Goal: Task Accomplishment & Management: Use online tool/utility

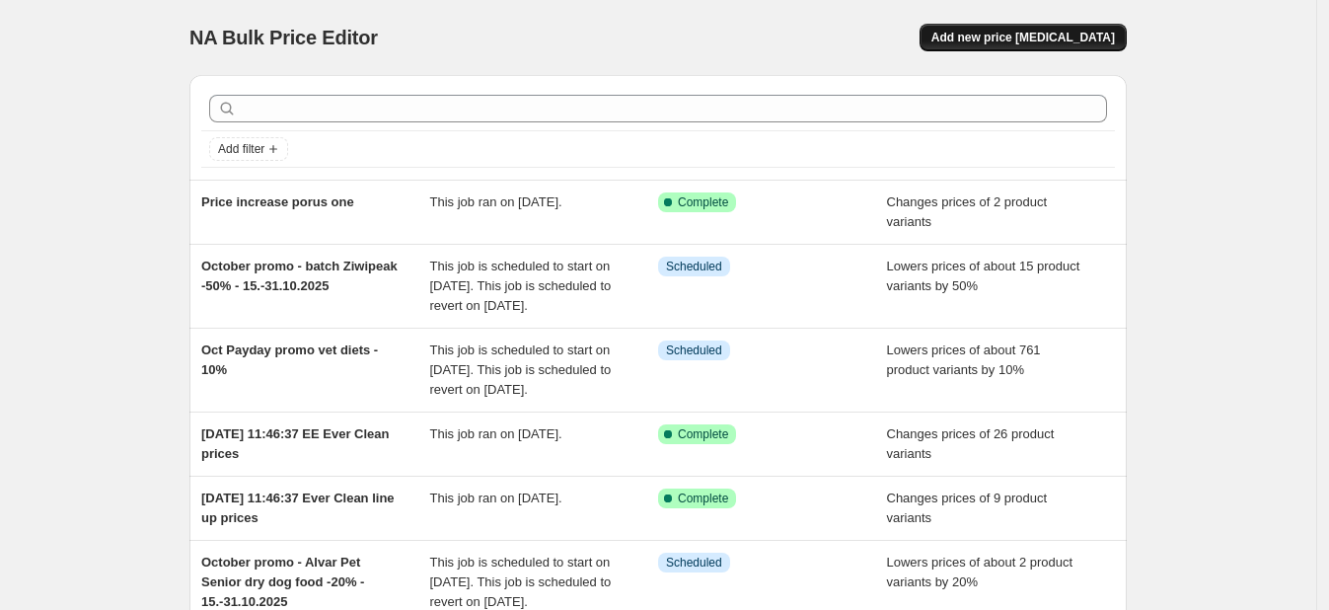
click at [996, 44] on span "Add new price [MEDICAL_DATA]" at bounding box center [1023, 38] width 184 height 16
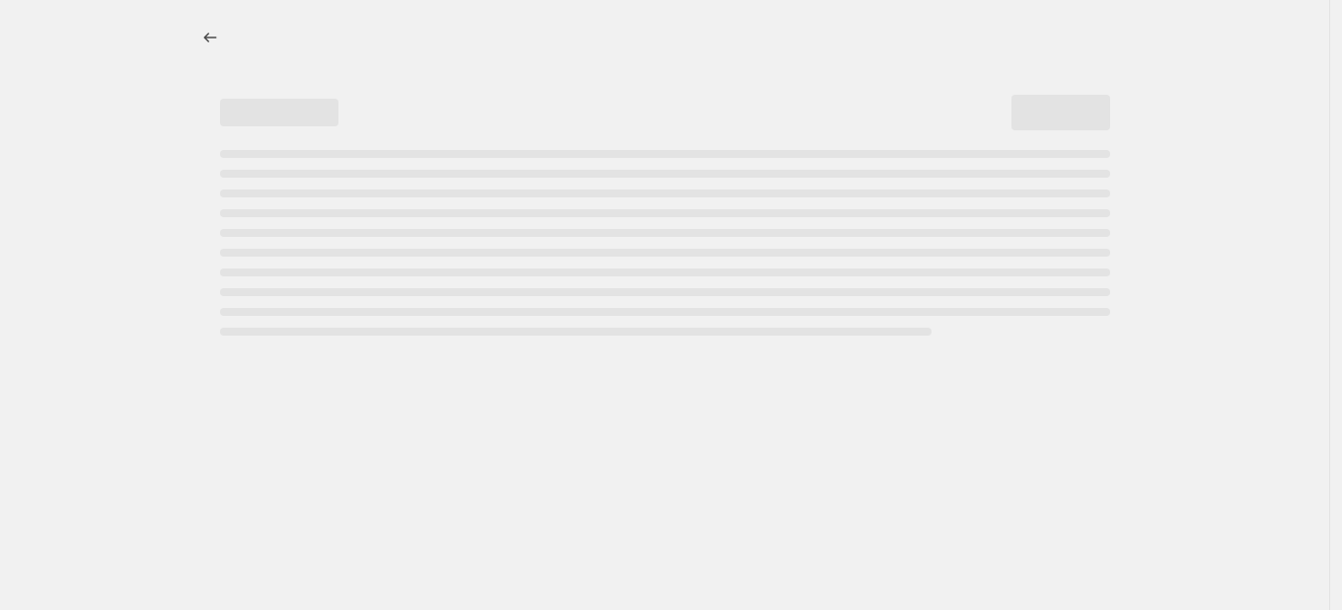
select select "percentage"
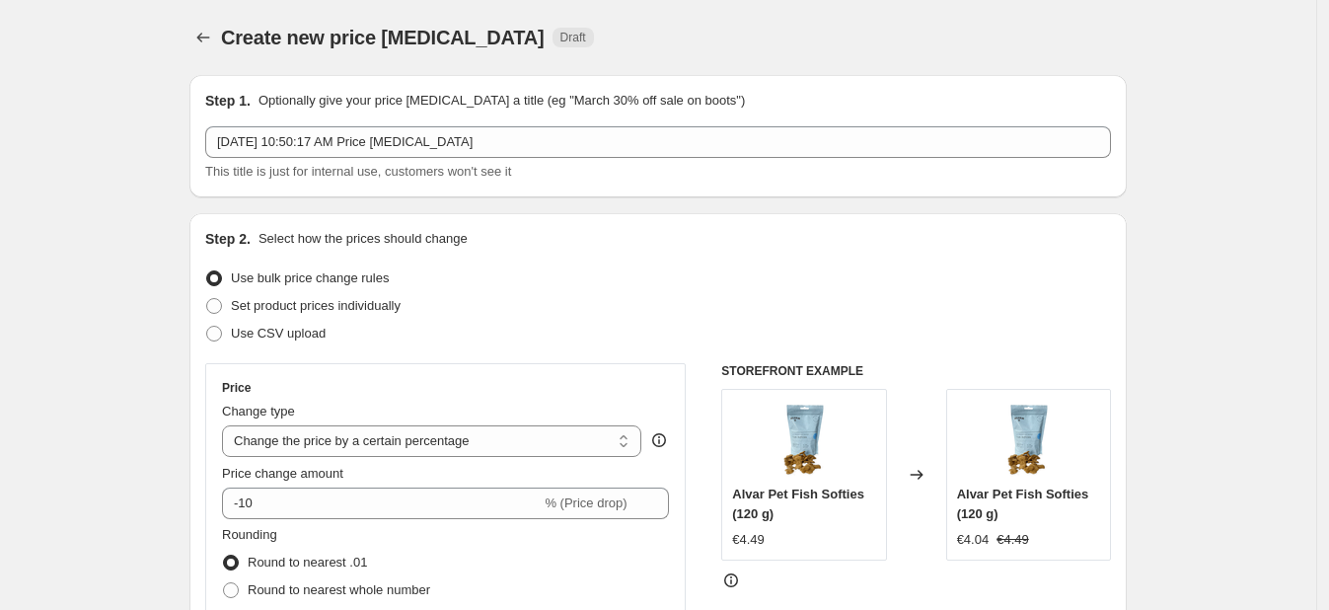
click at [349, 173] on span "This title is just for internal use, customers won't see it" at bounding box center [358, 171] width 306 height 15
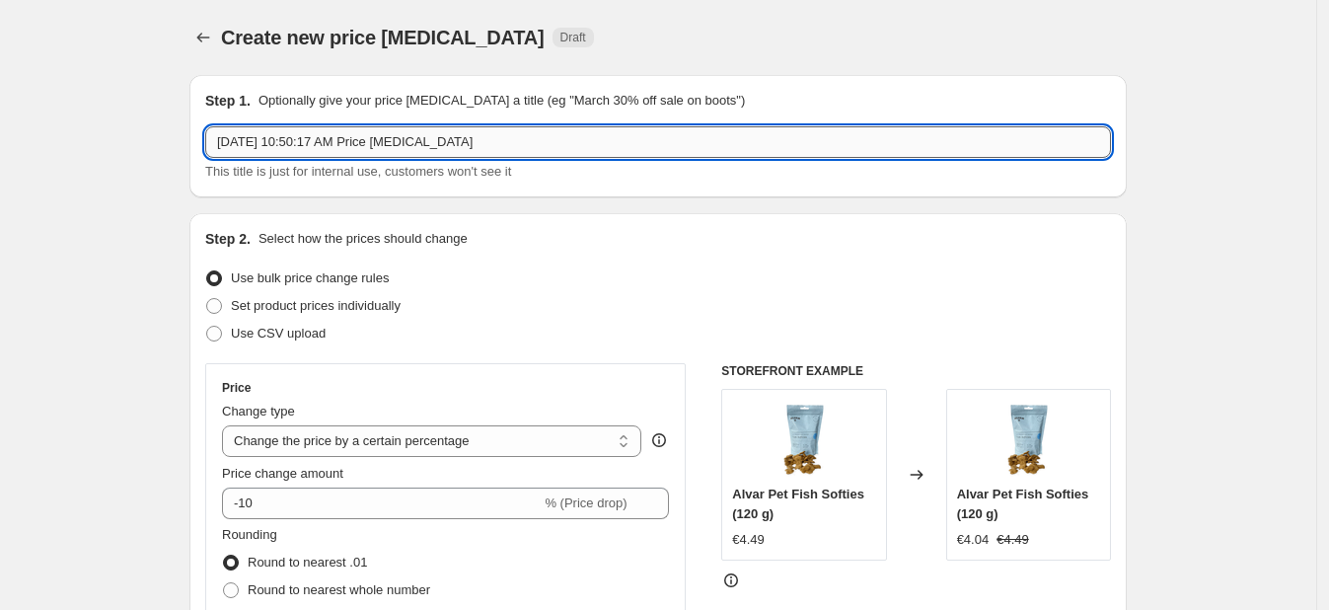
click at [344, 153] on input "[DATE] 10:50:17 AM Price [MEDICAL_DATA]" at bounding box center [658, 142] width 906 height 32
click at [299, 138] on input "RC 2X6 anallargenic price increase" at bounding box center [658, 142] width 906 height 32
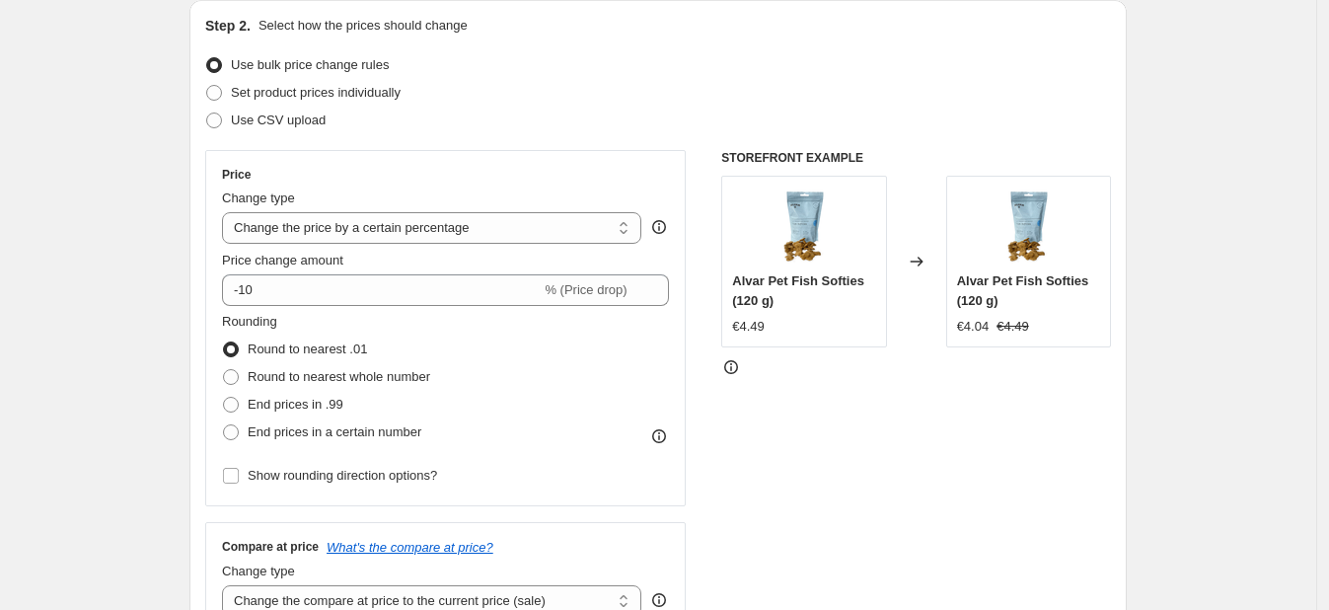
scroll to position [214, 0]
type input "RC 2X6 anallergenic price increase"
click at [352, 98] on span "Set product prices individually" at bounding box center [316, 91] width 170 height 15
click at [207, 85] on input "Set product prices individually" at bounding box center [206, 84] width 1 height 1
radio input "true"
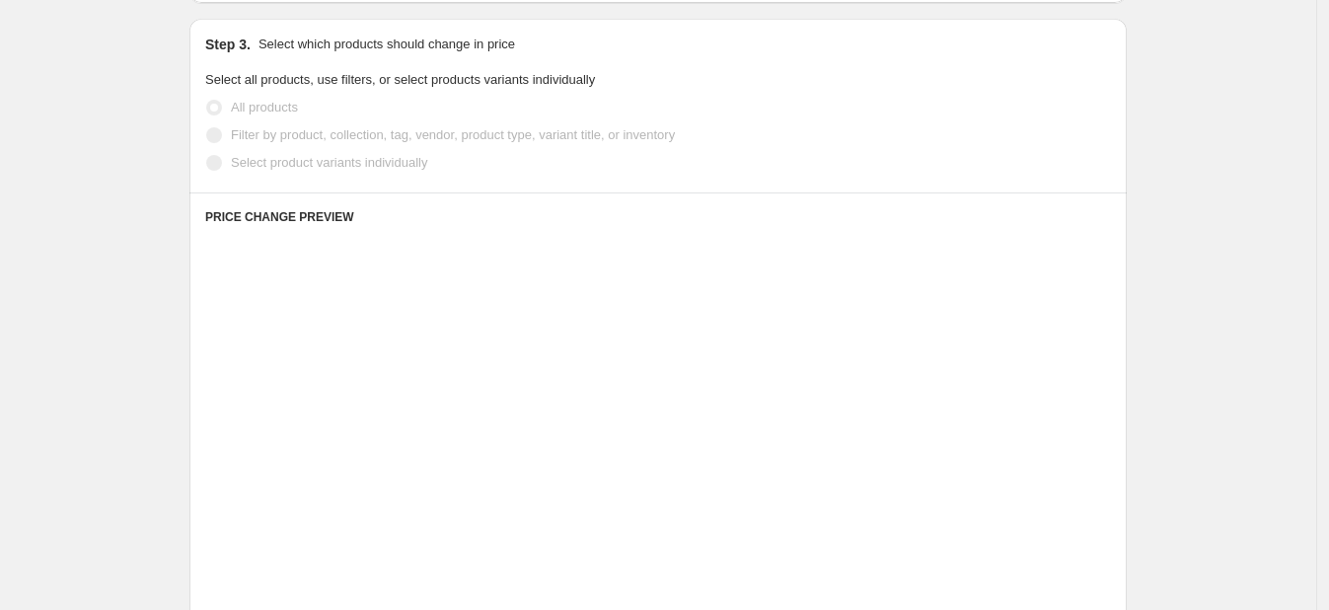
scroll to position [406, 0]
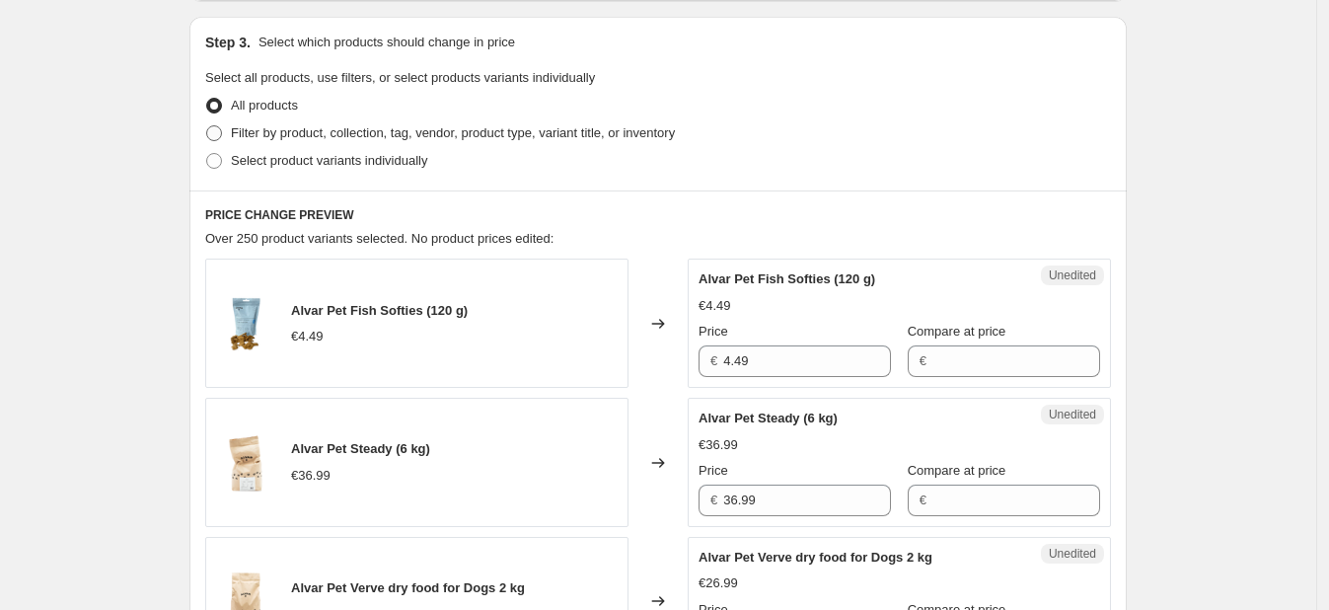
click at [234, 139] on label "Filter by product, collection, tag, vendor, product type, variant title, or inv…" at bounding box center [440, 133] width 470 height 28
click at [207, 126] on input "Filter by product, collection, tag, vendor, product type, variant title, or inv…" at bounding box center [206, 125] width 1 height 1
radio input "true"
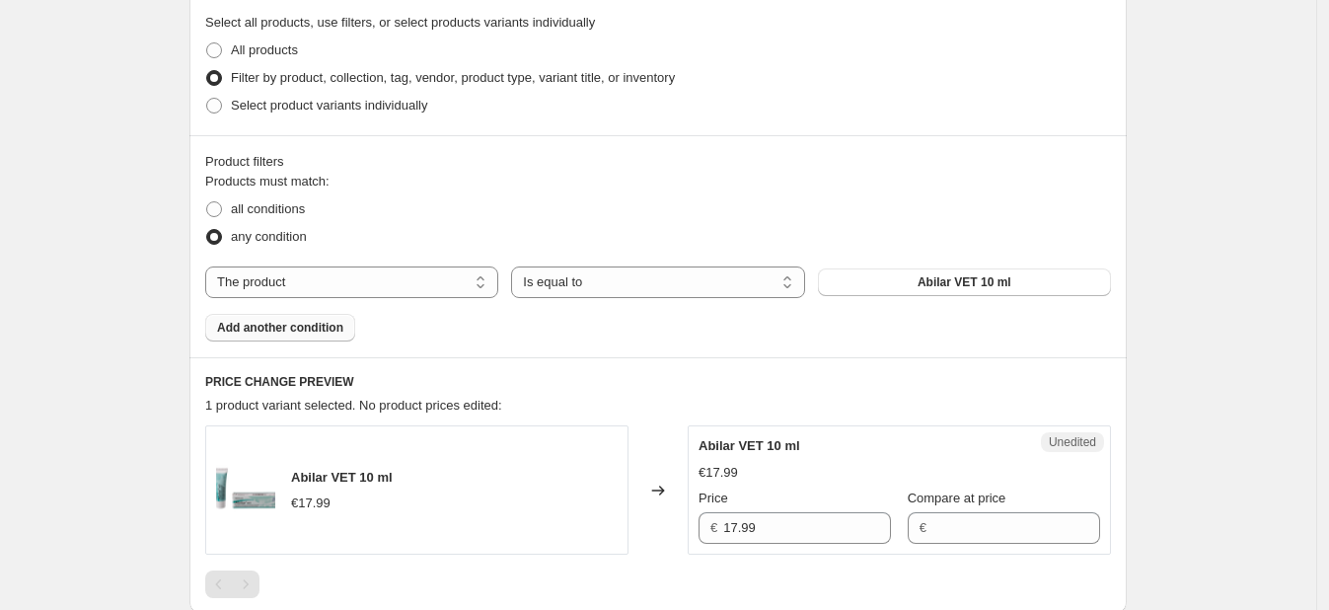
scroll to position [458, 0]
click at [222, 110] on span at bounding box center [214, 109] width 16 height 16
click at [207, 102] on input "Select product variants individually" at bounding box center [206, 101] width 1 height 1
radio input "true"
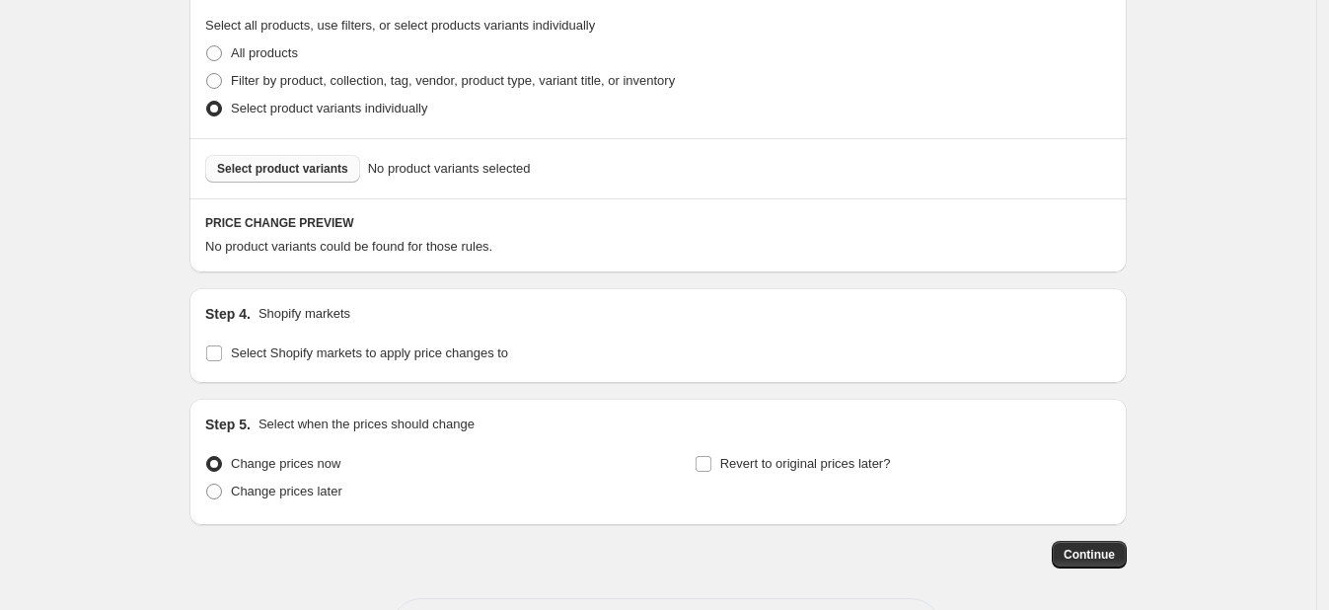
click at [254, 177] on button "Select product variants" at bounding box center [282, 169] width 155 height 28
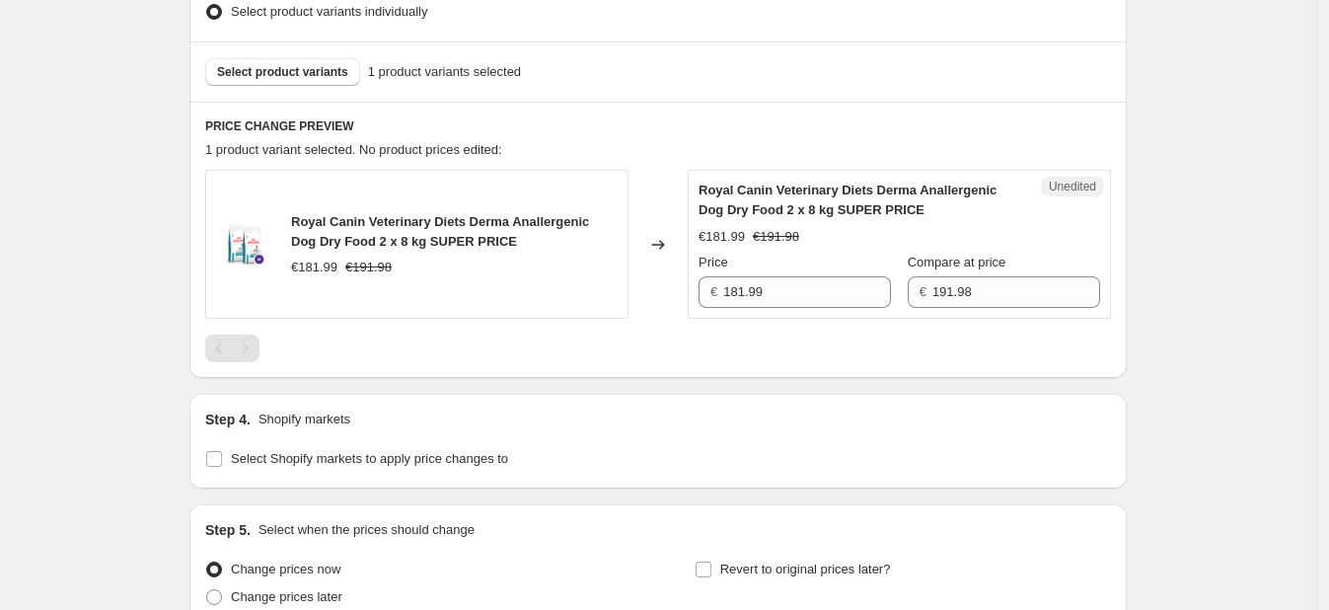
scroll to position [737, 0]
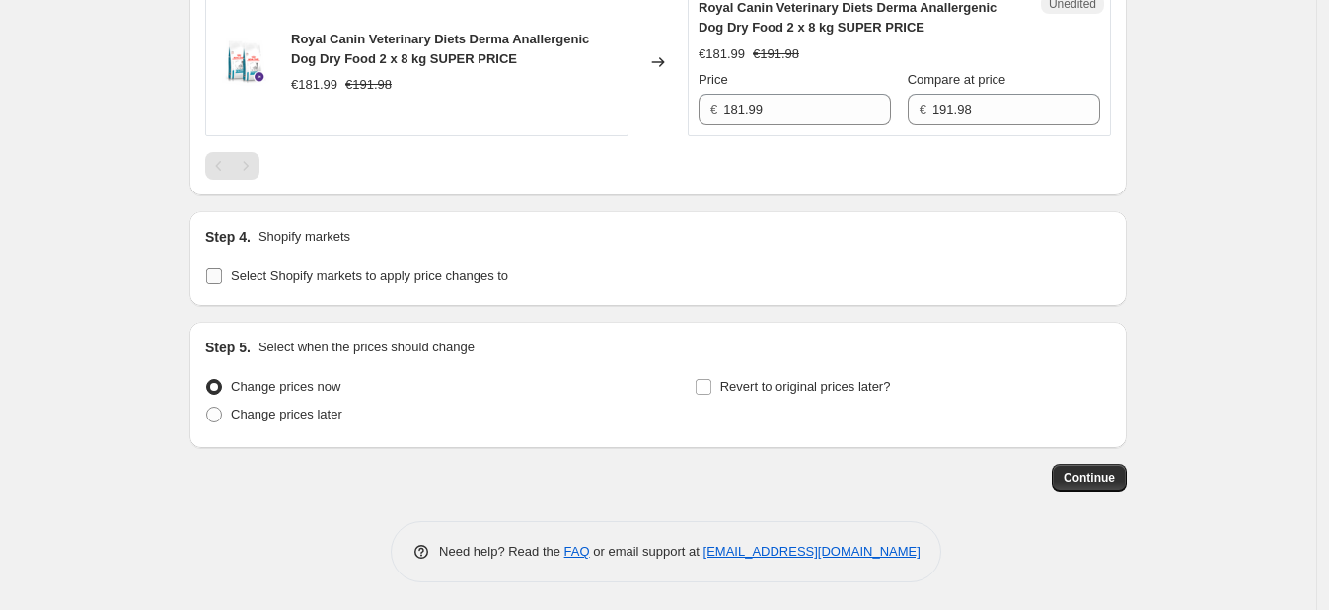
click at [222, 281] on input "Select Shopify markets to apply price changes to" at bounding box center [214, 276] width 16 height 16
checkbox input "true"
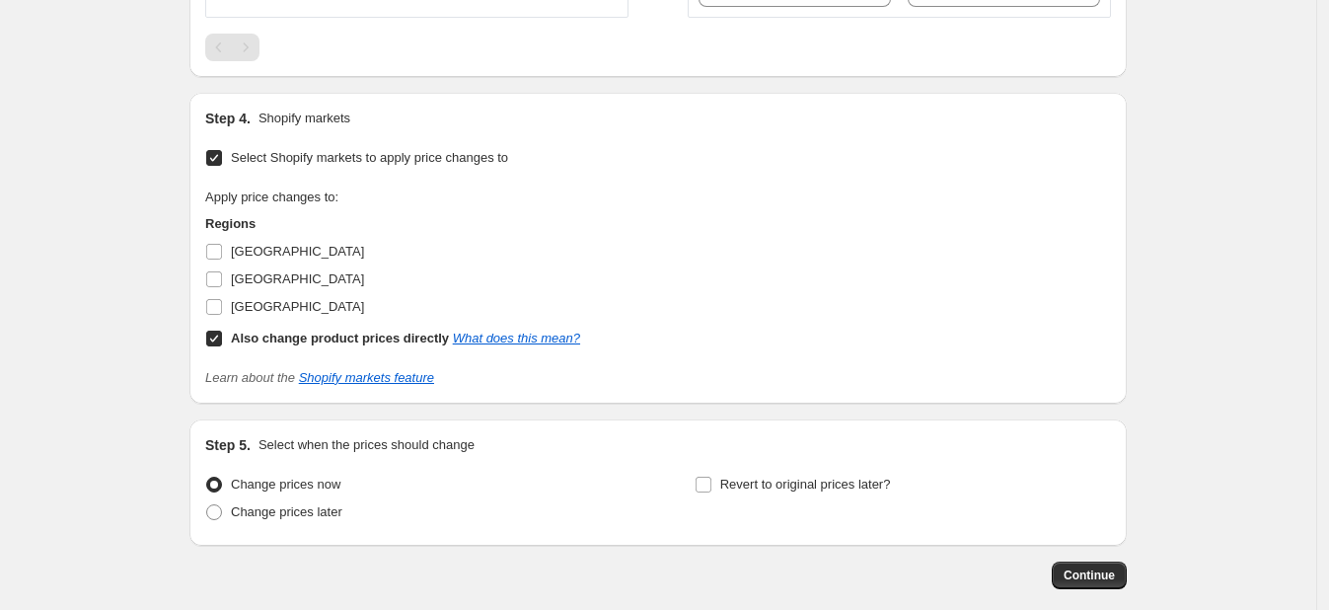
scroll to position [856, 0]
click at [270, 299] on span "[GEOGRAPHIC_DATA]" at bounding box center [297, 305] width 133 height 15
click at [222, 299] on input "[GEOGRAPHIC_DATA]" at bounding box center [214, 306] width 16 height 16
checkbox input "true"
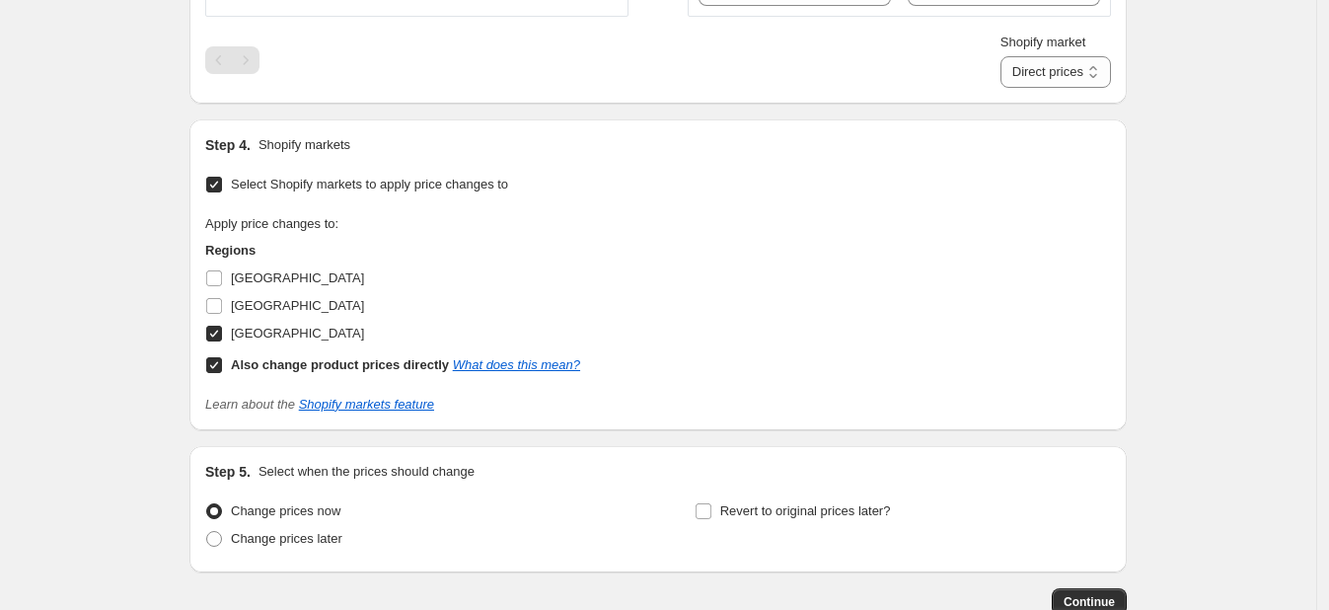
click at [360, 362] on b "Also change product prices directly" at bounding box center [340, 364] width 218 height 15
click at [222, 362] on input "Also change product prices directly What does this mean?" at bounding box center [214, 365] width 16 height 16
checkbox input "false"
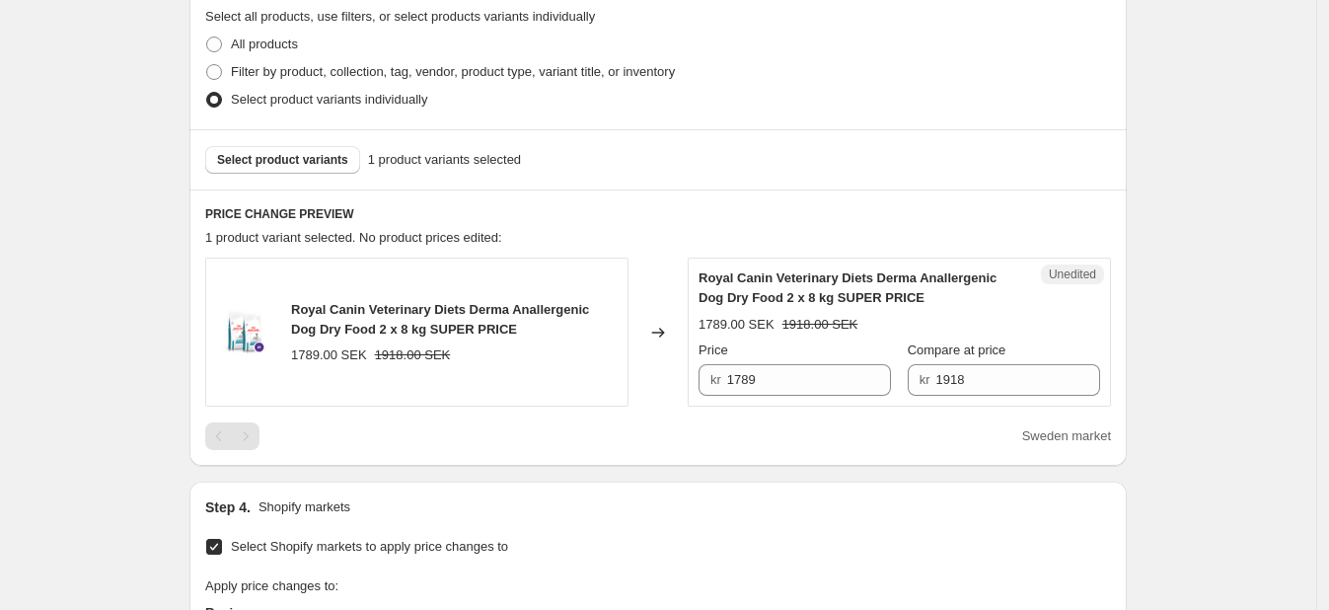
scroll to position [466, 0]
click at [789, 383] on input "1789" at bounding box center [809, 381] width 165 height 32
type input "1829"
click at [966, 374] on input "1918" at bounding box center [1017, 381] width 165 height 32
type input "1898"
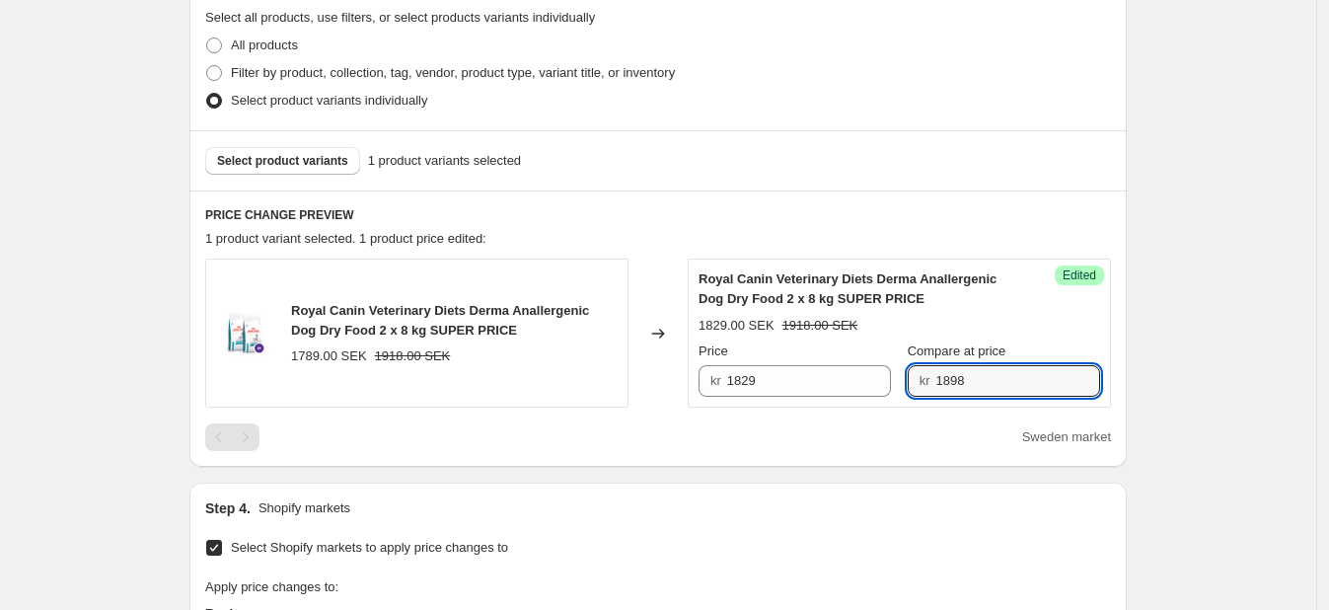
click at [1216, 284] on div "Create new price [MEDICAL_DATA]. This page is ready Create new price [MEDICAL_D…" at bounding box center [658, 316] width 1316 height 1565
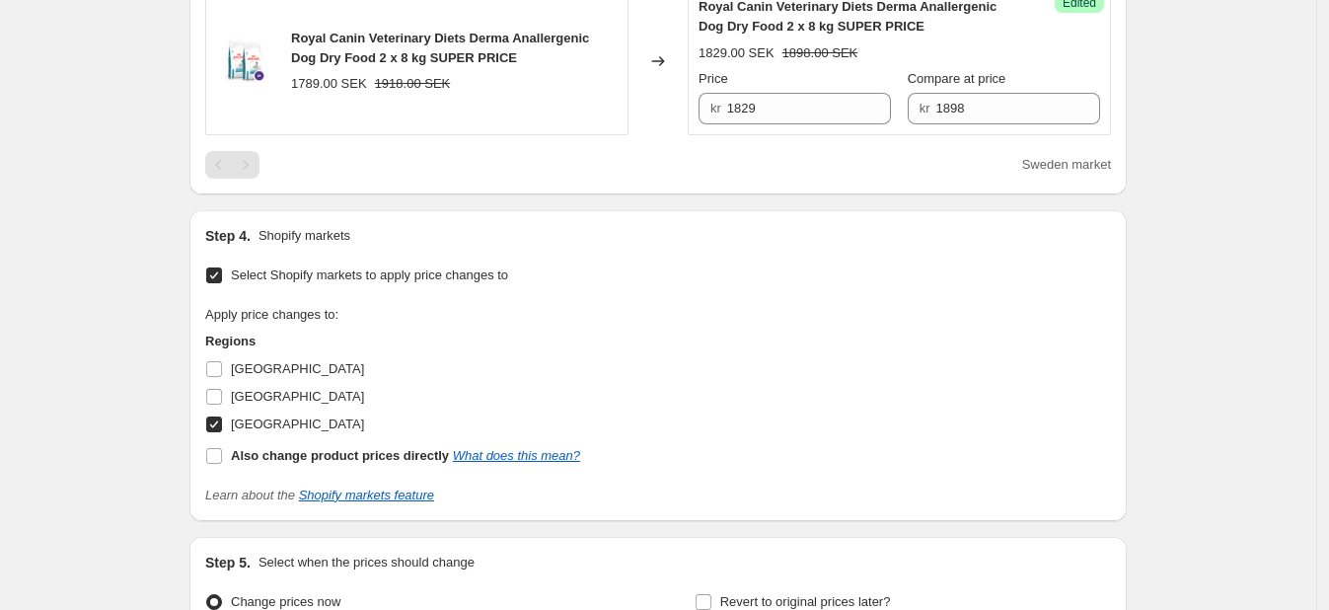
scroll to position [952, 0]
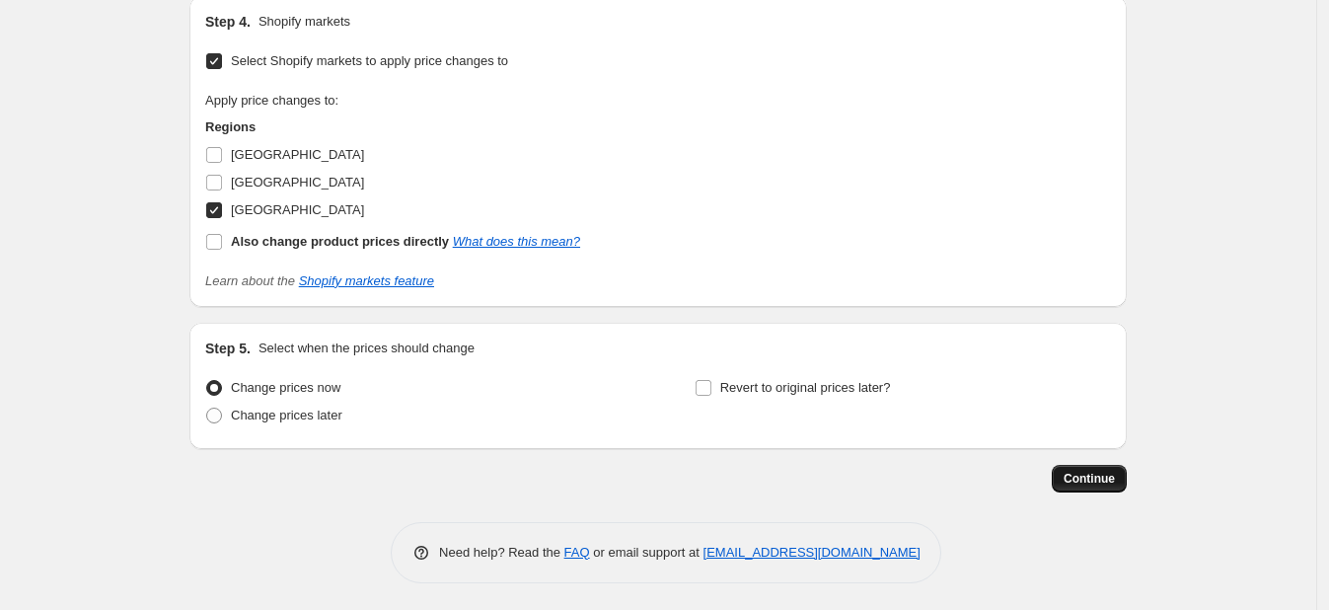
click at [1084, 482] on span "Continue" at bounding box center [1089, 479] width 51 height 16
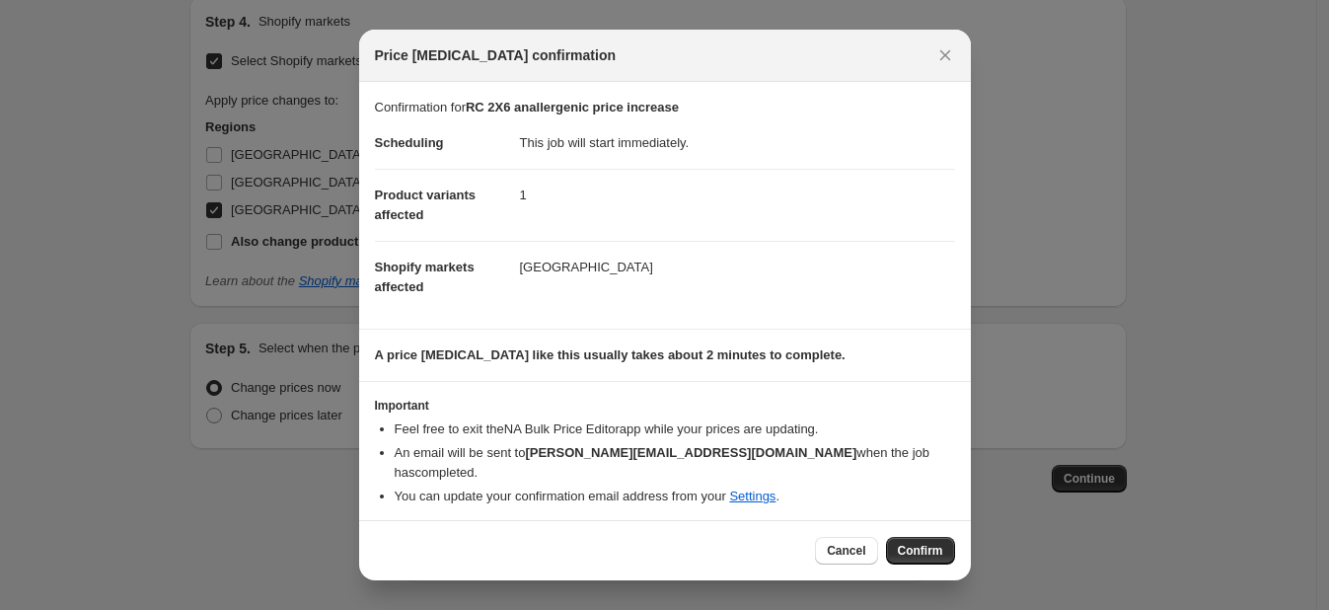
click at [917, 523] on div "Cancel Confirm" at bounding box center [665, 550] width 612 height 60
click at [922, 551] on span "Confirm" at bounding box center [920, 551] width 45 height 16
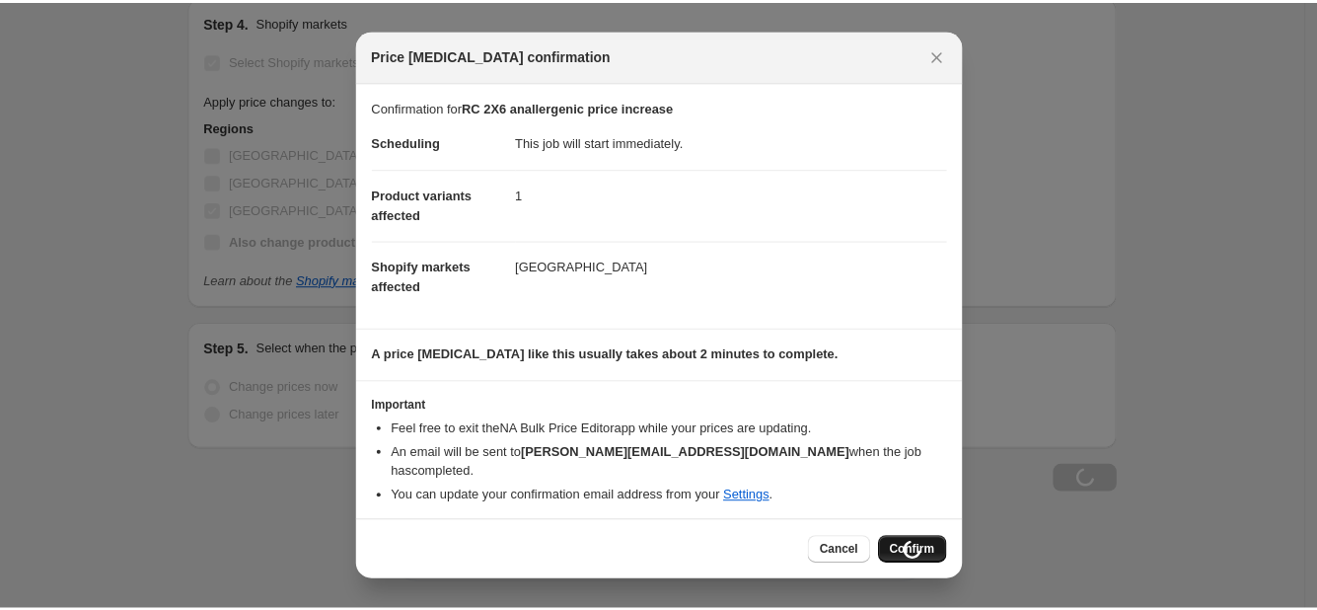
scroll to position [952, 0]
